Goal: Task Accomplishment & Management: Use online tool/utility

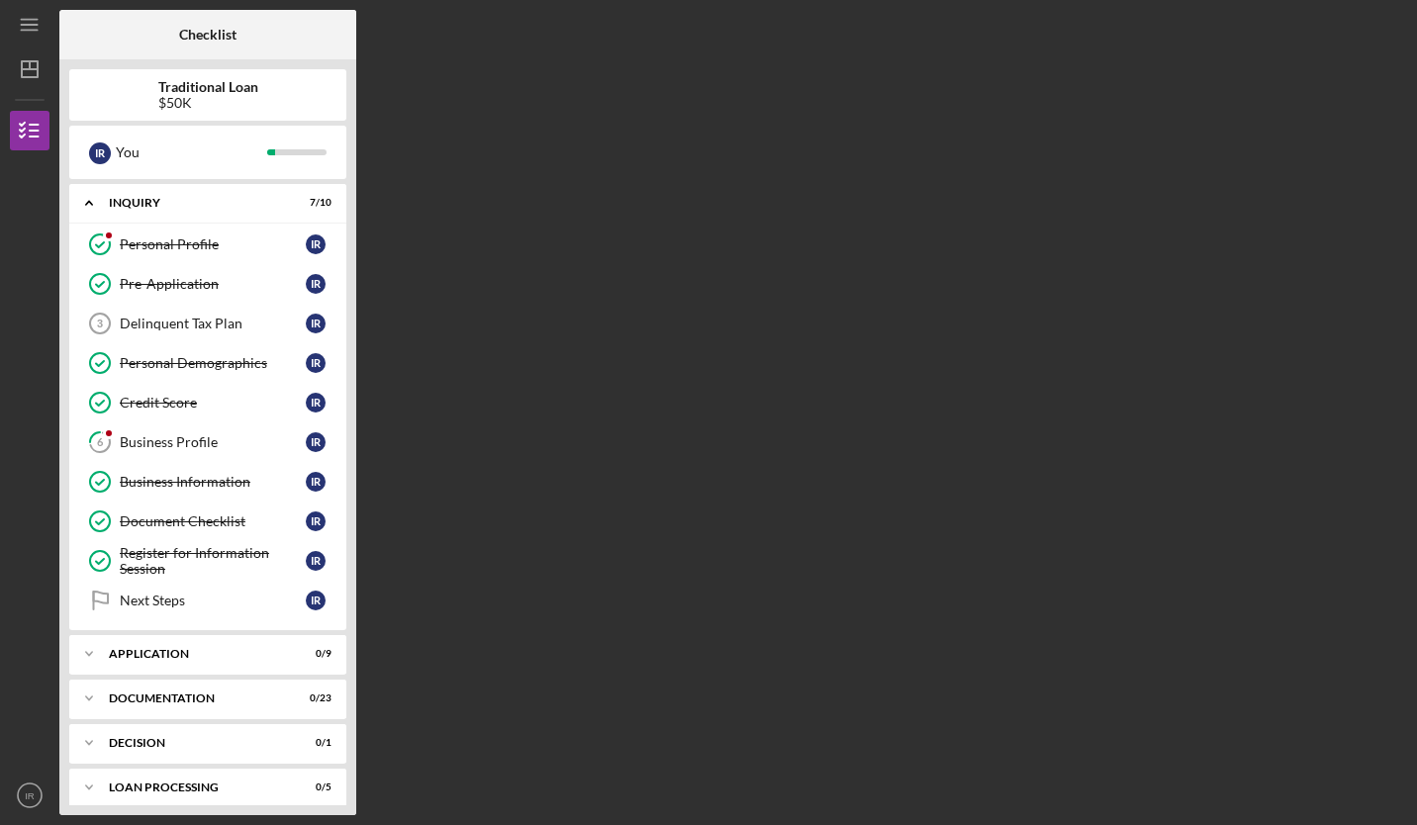
click at [195, 320] on div "Delinquent Tax Plan" at bounding box center [213, 324] width 186 height 16
